Goal: Task Accomplishment & Management: Manage account settings

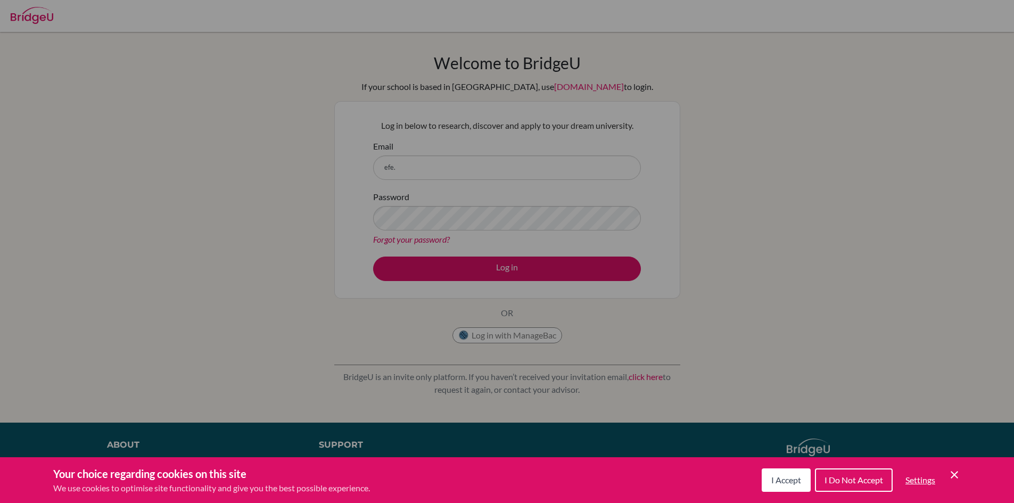
click at [953, 474] on icon "Cookie Control Close Icon" at bounding box center [954, 474] width 13 height 13
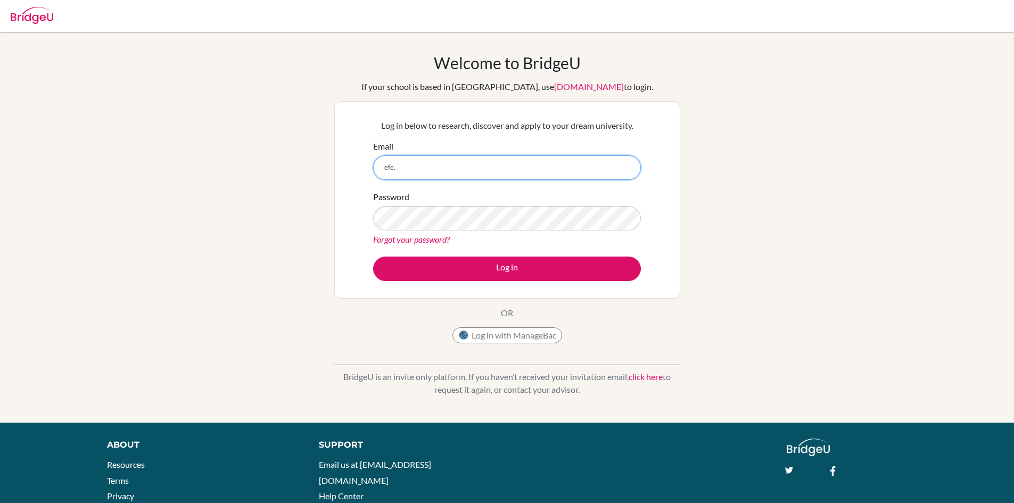
click at [444, 173] on input "efe." at bounding box center [507, 167] width 268 height 24
type input "[EMAIL_ADDRESS][DOMAIN_NAME]"
click at [483, 162] on input "Email" at bounding box center [507, 167] width 268 height 24
type input "d"
click at [412, 167] on input "[EMAIL_ADDRESS][DOMAIN_NAME]" at bounding box center [507, 167] width 268 height 24
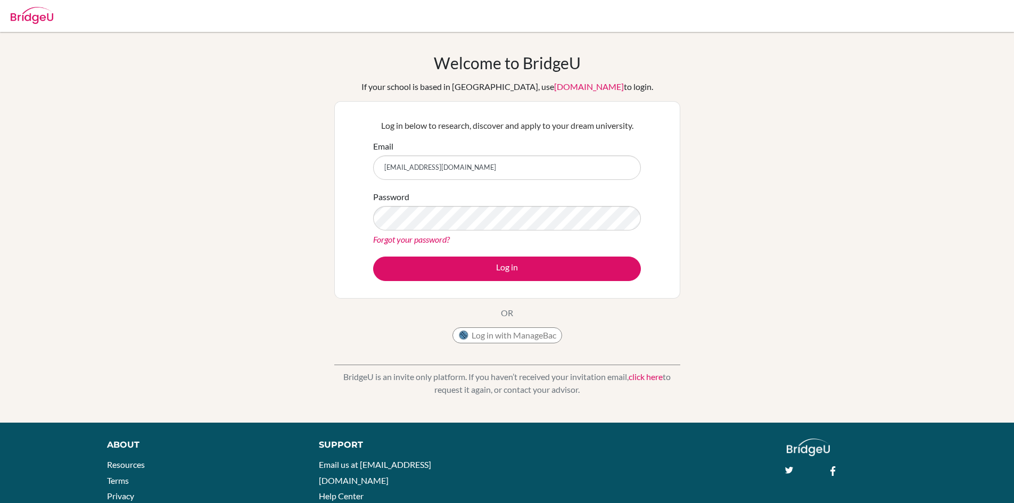
type input "[EMAIL_ADDRESS][DOMAIN_NAME]"
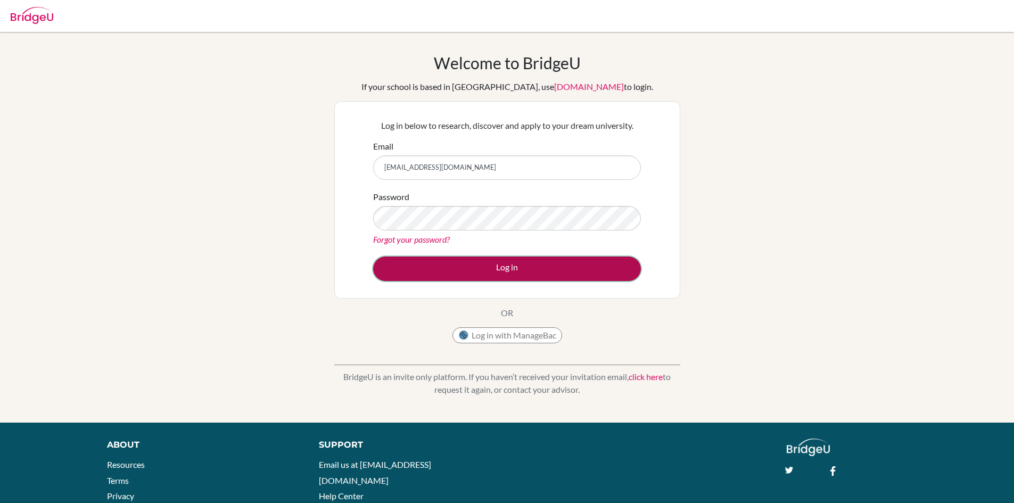
click at [547, 267] on button "Log in" at bounding box center [507, 269] width 268 height 24
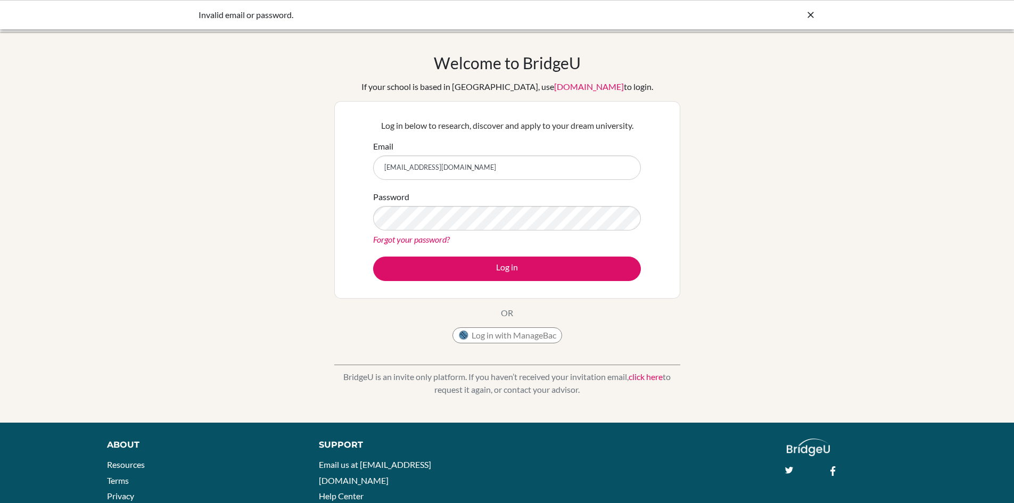
click at [471, 170] on input "[EMAIL_ADDRESS][DOMAIN_NAME]" at bounding box center [507, 167] width 268 height 24
drag, startPoint x: 471, startPoint y: 170, endPoint x: 377, endPoint y: 159, distance: 94.9
click at [377, 159] on input "[EMAIL_ADDRESS][DOMAIN_NAME]" at bounding box center [507, 167] width 268 height 24
